Goal: Check status: Check status

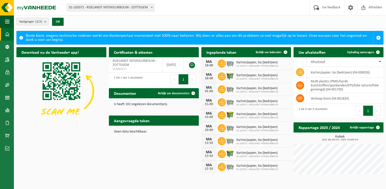
drag, startPoint x: 257, startPoint y: 66, endPoint x: 274, endPoint y: 61, distance: 17.5
click at [258, 66] on span "01-103371 - ROELANDT INTERIEURBOUW" at bounding box center [258, 65] width 42 height 3
click at [286, 52] on span at bounding box center [286, 52] width 10 height 10
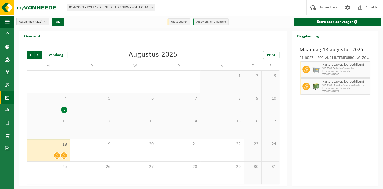
click at [64, 155] on icon at bounding box center [64, 155] width 4 height 4
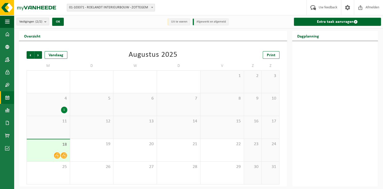
click at [61, 108] on div "1" at bounding box center [64, 109] width 6 height 7
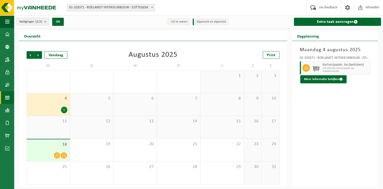
click at [50, 156] on div at bounding box center [48, 155] width 38 height 7
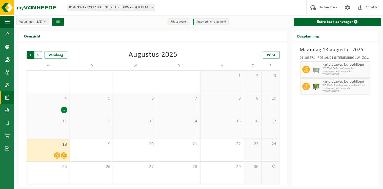
click at [39, 56] on span "Volgende" at bounding box center [38, 55] width 8 height 8
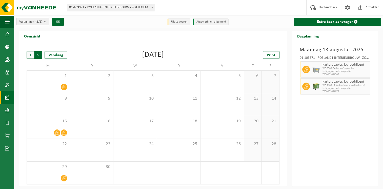
click at [31, 55] on span "Vorige" at bounding box center [31, 55] width 8 height 8
